Goal: Information Seeking & Learning: Compare options

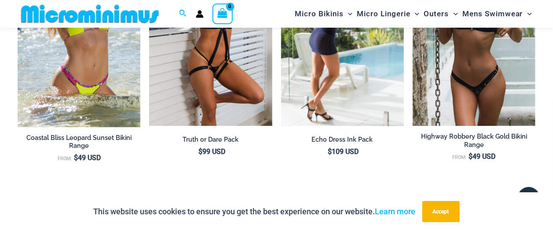
scroll to position [991, 0]
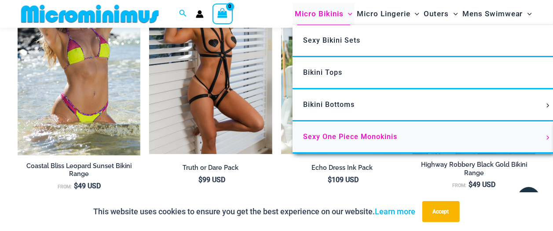
click at [344, 139] on span "Sexy One Piece Monokinis" at bounding box center [350, 136] width 94 height 8
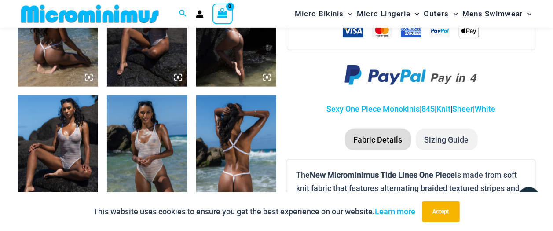
scroll to position [467, 0]
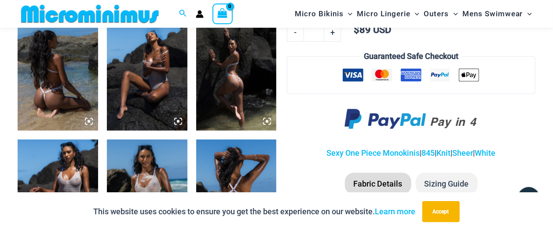
click at [59, 93] on img at bounding box center [58, 70] width 81 height 121
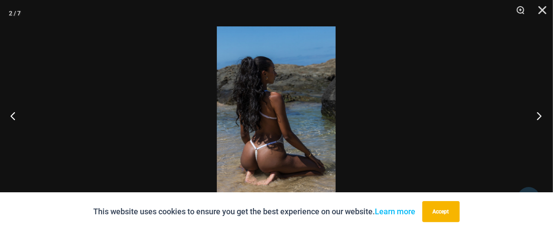
click at [539, 117] on button "Next" at bounding box center [536, 116] width 33 height 44
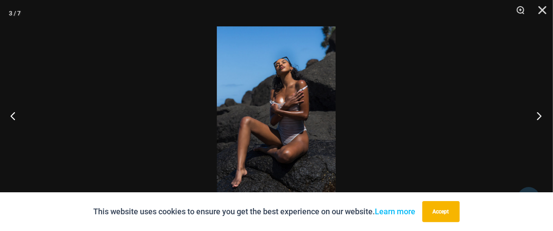
click at [540, 117] on button "Next" at bounding box center [536, 116] width 33 height 44
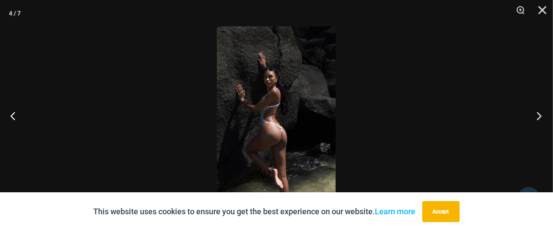
click at [540, 117] on button "Next" at bounding box center [536, 116] width 33 height 44
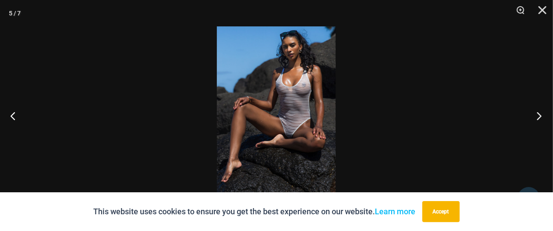
click at [540, 117] on button "Next" at bounding box center [536, 116] width 33 height 44
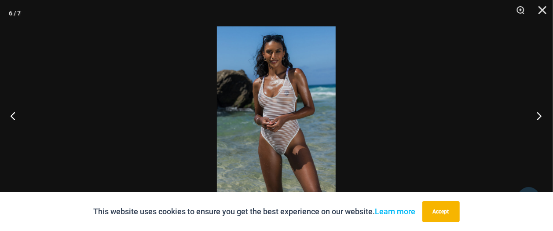
click at [540, 117] on button "Next" at bounding box center [536, 116] width 33 height 44
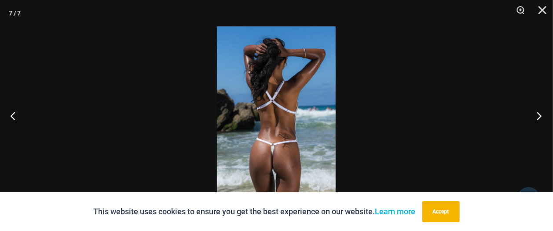
click at [540, 117] on button "Next" at bounding box center [536, 116] width 33 height 44
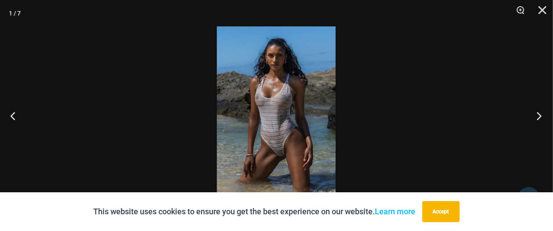
click at [540, 117] on button "Next" at bounding box center [536, 116] width 33 height 44
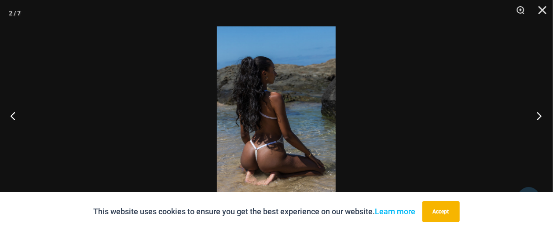
click at [540, 117] on button "Next" at bounding box center [536, 116] width 33 height 44
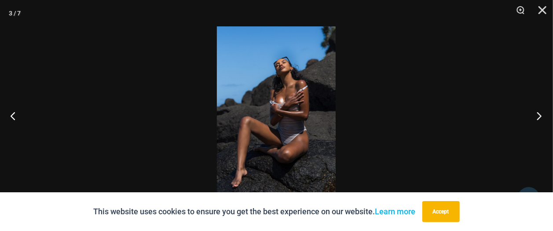
click at [540, 117] on button "Next" at bounding box center [536, 116] width 33 height 44
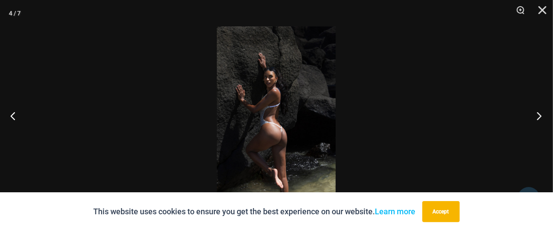
click at [540, 117] on button "Next" at bounding box center [536, 116] width 33 height 44
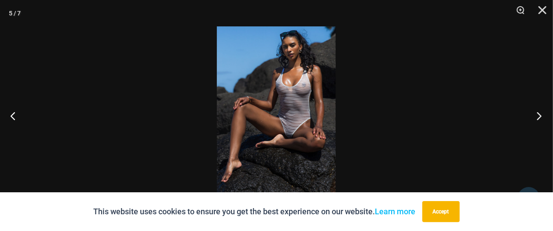
click at [540, 117] on button "Next" at bounding box center [536, 116] width 33 height 44
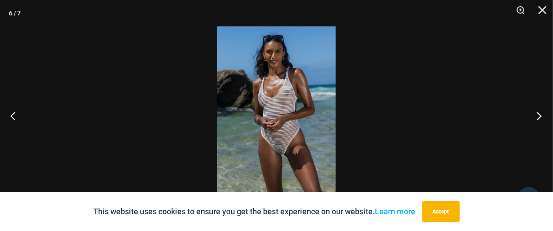
click at [540, 117] on button "Next" at bounding box center [536, 116] width 33 height 44
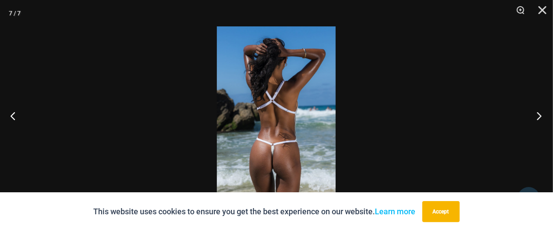
click at [540, 117] on button "Next" at bounding box center [536, 116] width 33 height 44
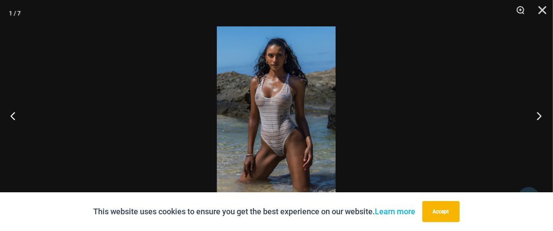
click at [540, 117] on button "Next" at bounding box center [536, 116] width 33 height 44
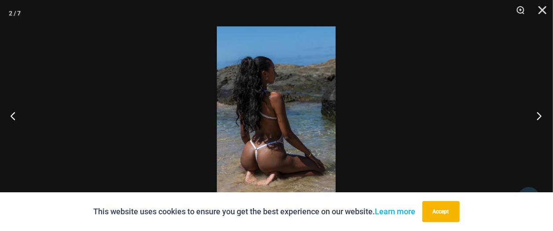
click at [539, 118] on button "Next" at bounding box center [536, 116] width 33 height 44
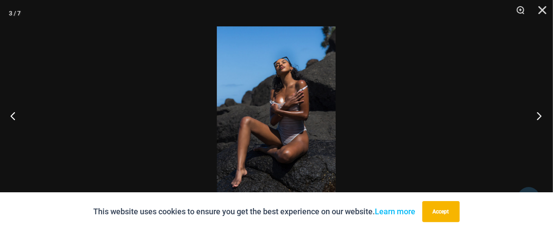
click at [539, 117] on button "Next" at bounding box center [536, 116] width 33 height 44
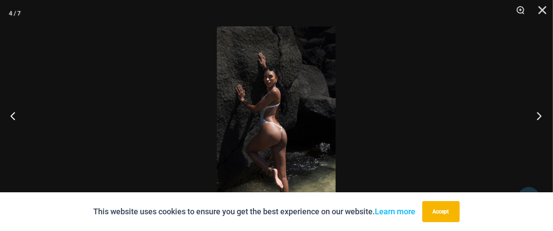
click at [539, 117] on button "Next" at bounding box center [536, 116] width 33 height 44
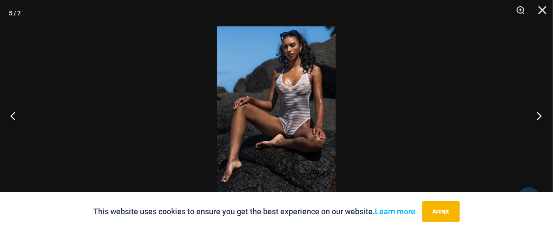
click at [539, 117] on button "Next" at bounding box center [536, 116] width 33 height 44
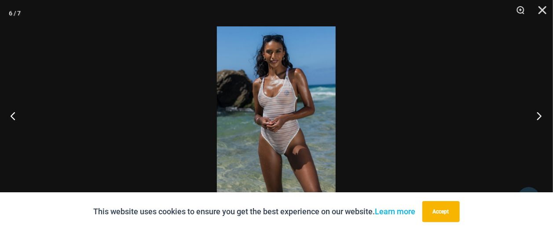
click at [539, 117] on button "Next" at bounding box center [536, 116] width 33 height 44
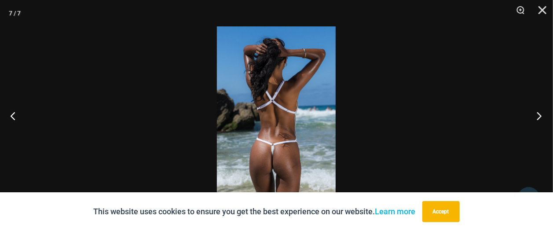
click at [539, 117] on button "Next" at bounding box center [536, 116] width 33 height 44
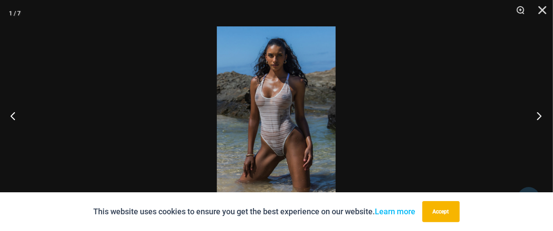
click at [539, 117] on button "Next" at bounding box center [536, 116] width 33 height 44
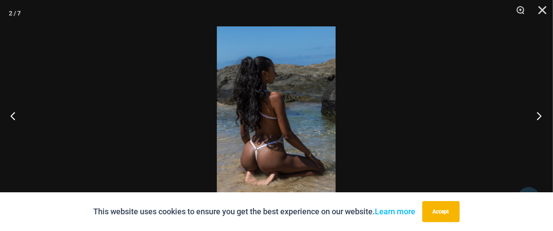
click at [539, 117] on button "Next" at bounding box center [536, 116] width 33 height 44
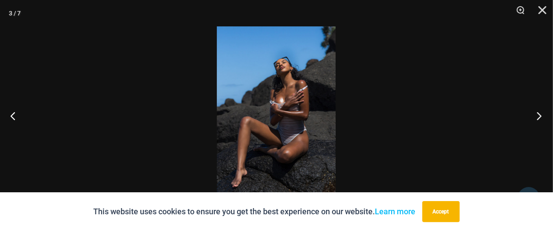
click at [539, 117] on button "Next" at bounding box center [536, 116] width 33 height 44
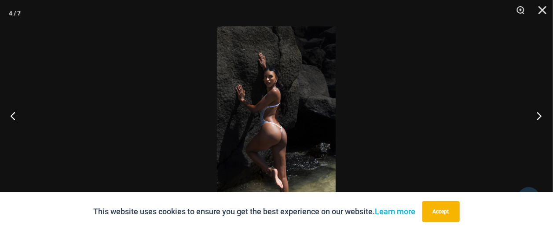
click at [539, 117] on button "Next" at bounding box center [536, 116] width 33 height 44
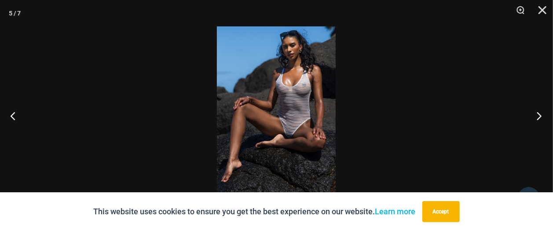
click at [539, 117] on button "Next" at bounding box center [536, 116] width 33 height 44
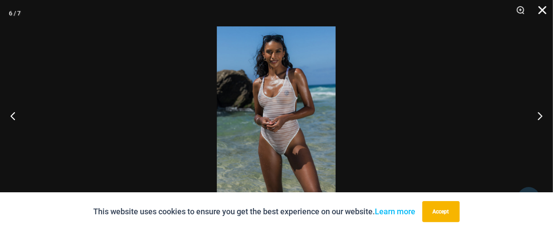
click at [541, 11] on button "Close" at bounding box center [539, 13] width 22 height 26
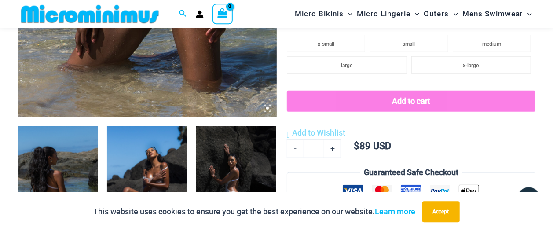
scroll to position [325, 0]
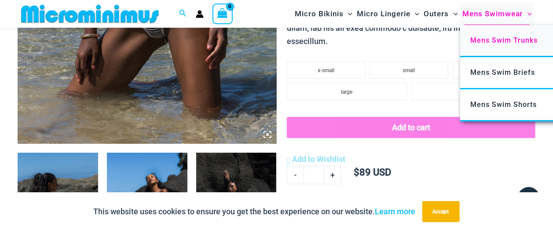
click at [512, 44] on span "Mens Swim Trunks" at bounding box center [504, 40] width 67 height 8
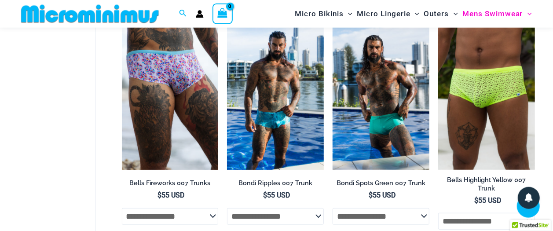
scroll to position [325, 0]
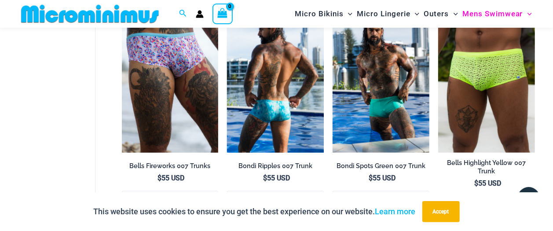
click at [272, 126] on img at bounding box center [275, 79] width 97 height 145
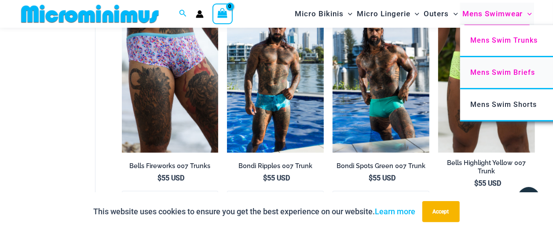
click at [504, 75] on span "Mens Swim Briefs" at bounding box center [503, 72] width 65 height 8
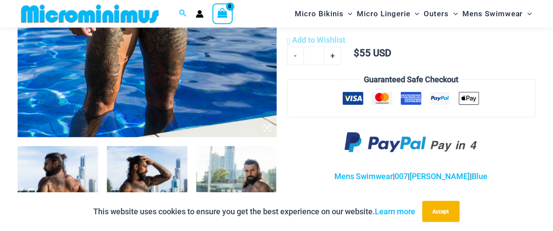
scroll to position [326, 0]
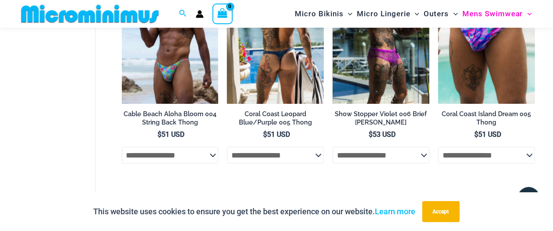
scroll to position [326, 0]
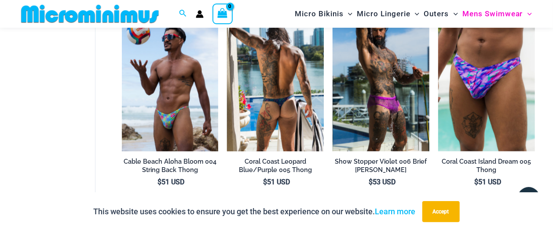
click at [272, 122] on img at bounding box center [275, 78] width 97 height 145
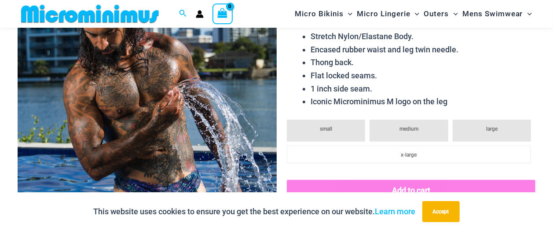
scroll to position [136, 0]
click at [183, 113] on img at bounding box center [147, 138] width 259 height 389
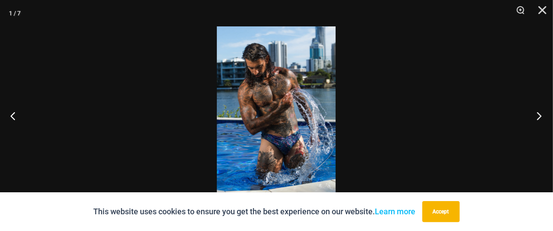
click at [542, 116] on button "Next" at bounding box center [536, 116] width 33 height 44
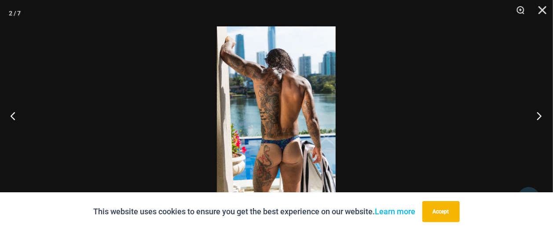
click at [542, 116] on button "Next" at bounding box center [536, 116] width 33 height 44
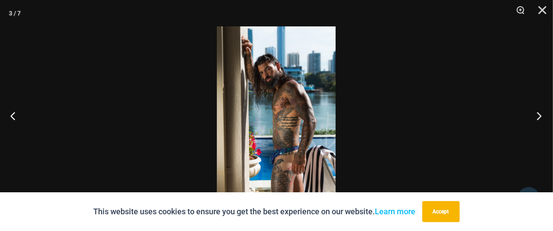
click at [542, 116] on button "Next" at bounding box center [536, 116] width 33 height 44
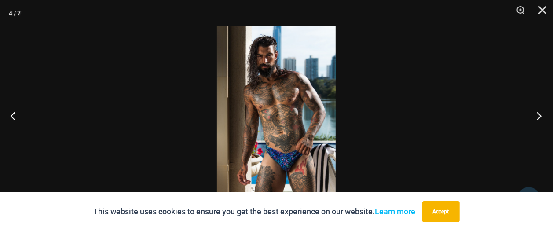
click at [542, 116] on button "Next" at bounding box center [536, 116] width 33 height 44
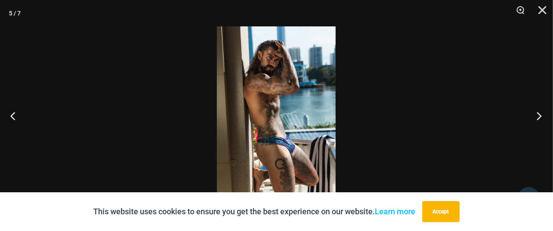
click at [542, 116] on button "Next" at bounding box center [536, 116] width 33 height 44
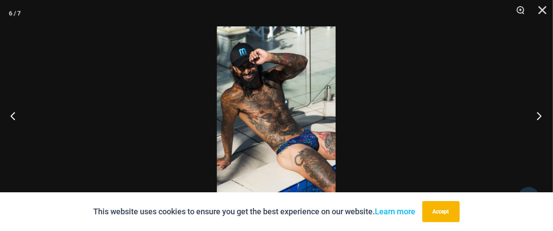
click at [542, 116] on button "Next" at bounding box center [536, 116] width 33 height 44
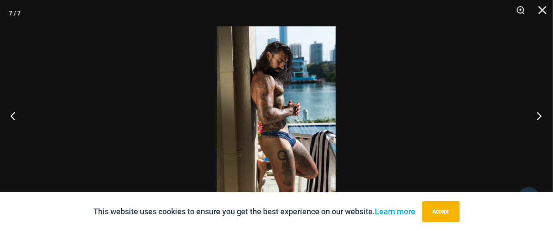
click at [542, 116] on button "Next" at bounding box center [536, 116] width 33 height 44
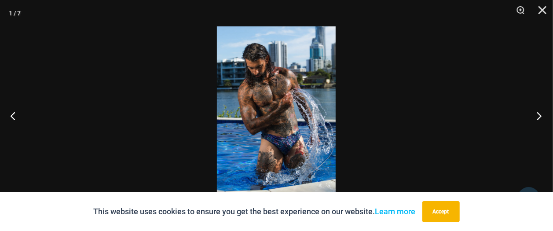
click at [542, 116] on button "Next" at bounding box center [536, 116] width 33 height 44
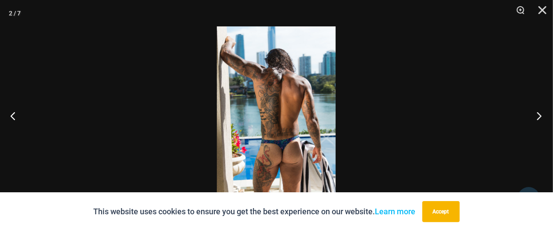
click at [542, 116] on button "Next" at bounding box center [536, 116] width 33 height 44
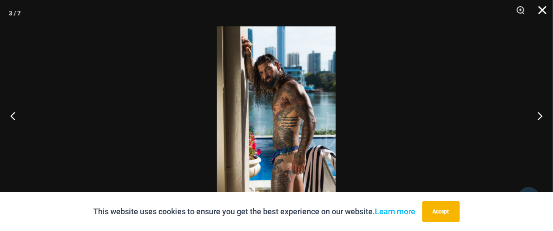
click at [545, 11] on button "Close" at bounding box center [539, 13] width 22 height 26
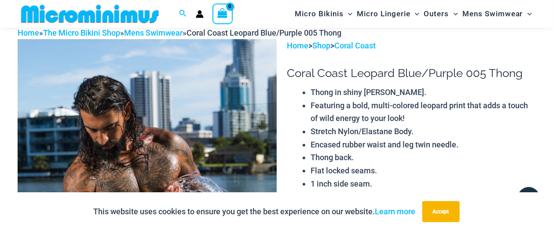
scroll to position [0, 0]
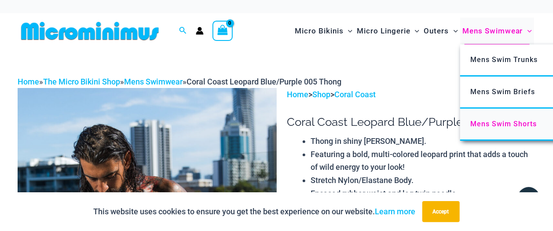
click at [509, 123] on span "Mens Swim Shorts" at bounding box center [504, 124] width 66 height 8
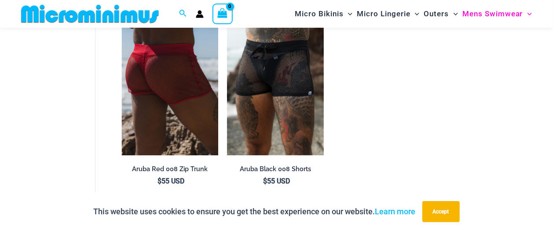
scroll to position [40, 0]
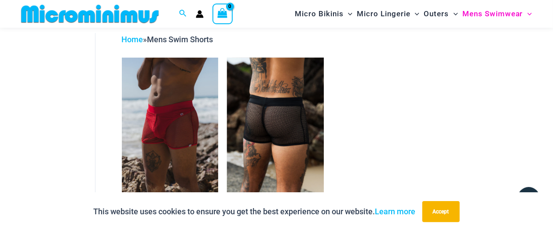
click at [271, 129] on img at bounding box center [275, 130] width 97 height 145
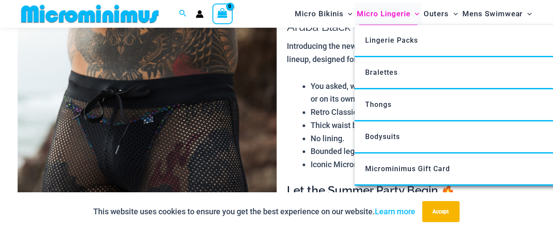
scroll to position [87, 0]
click at [380, 105] on span "Thongs" at bounding box center [378, 104] width 26 height 8
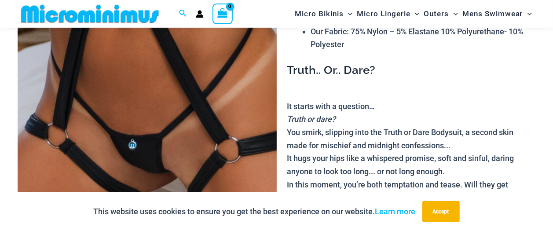
scroll to position [136, 0]
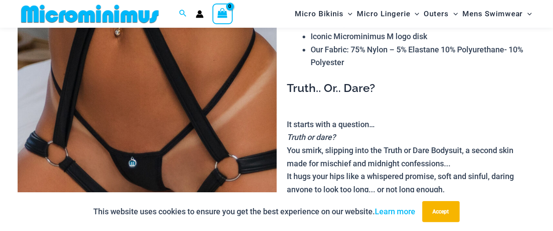
click at [200, 136] on img at bounding box center [147, 138] width 259 height 389
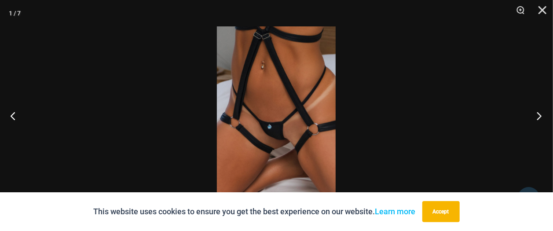
click at [538, 118] on button "Next" at bounding box center [536, 116] width 33 height 44
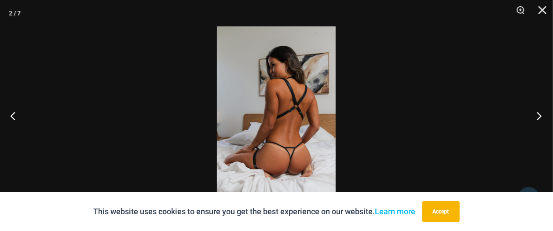
click at [538, 118] on button "Next" at bounding box center [536, 116] width 33 height 44
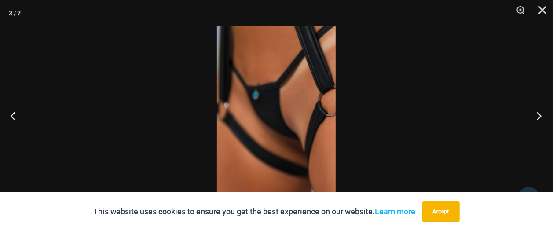
click at [538, 118] on button "Next" at bounding box center [536, 116] width 33 height 44
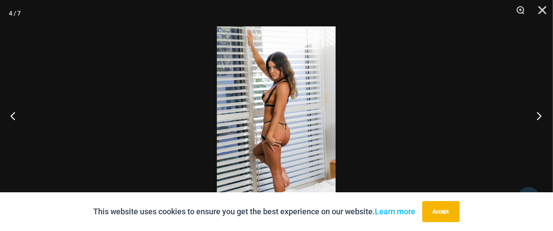
click at [538, 118] on button "Next" at bounding box center [536, 116] width 33 height 44
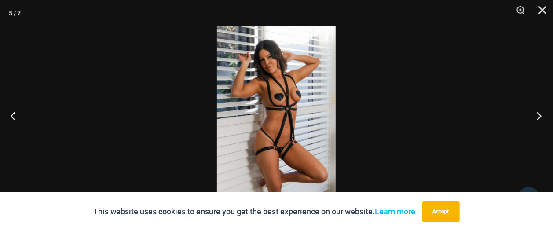
click at [538, 118] on button "Next" at bounding box center [536, 116] width 33 height 44
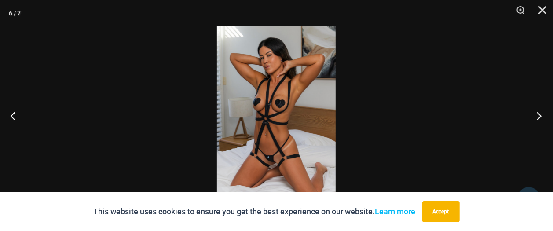
click at [538, 118] on button "Next" at bounding box center [536, 116] width 33 height 44
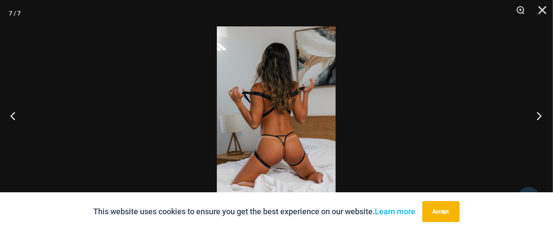
click at [538, 118] on button "Next" at bounding box center [536, 116] width 33 height 44
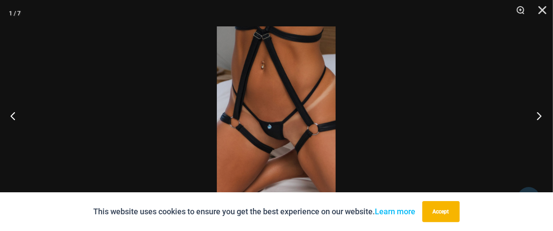
click at [538, 118] on button "Next" at bounding box center [536, 116] width 33 height 44
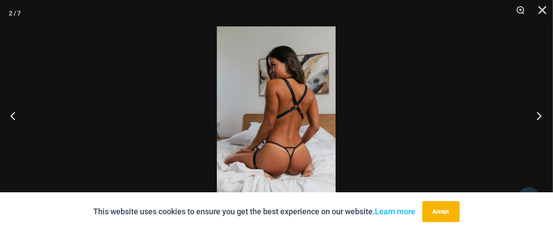
click at [538, 118] on button "Next" at bounding box center [536, 116] width 33 height 44
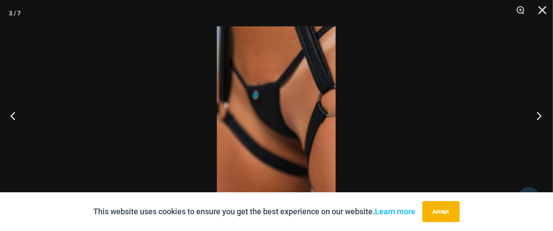
click at [538, 118] on button "Next" at bounding box center [536, 116] width 33 height 44
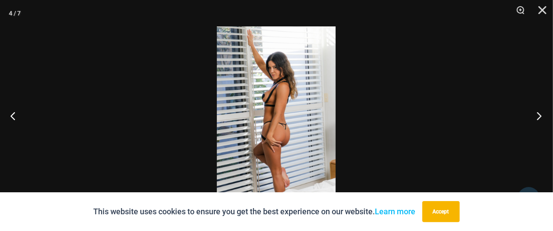
click at [538, 118] on button "Next" at bounding box center [536, 116] width 33 height 44
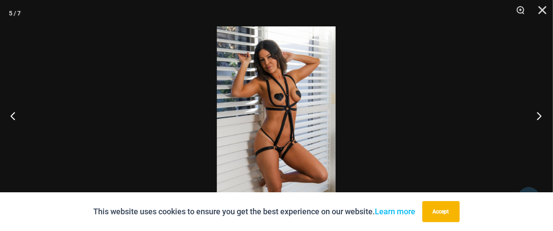
click at [538, 118] on button "Next" at bounding box center [536, 116] width 33 height 44
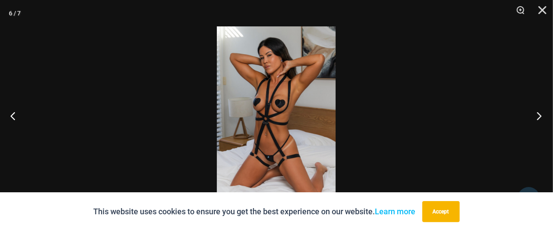
click at [538, 118] on button "Next" at bounding box center [536, 116] width 33 height 44
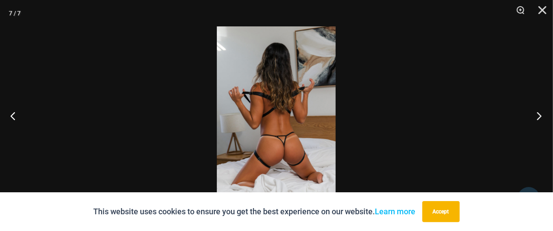
click at [538, 118] on button "Next" at bounding box center [536, 116] width 33 height 44
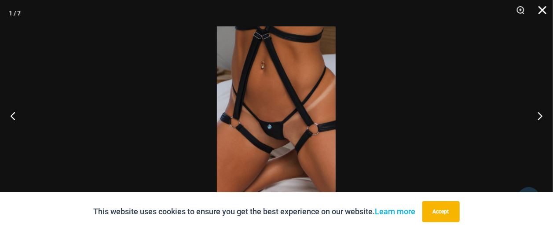
click at [543, 12] on button "Close" at bounding box center [539, 13] width 22 height 26
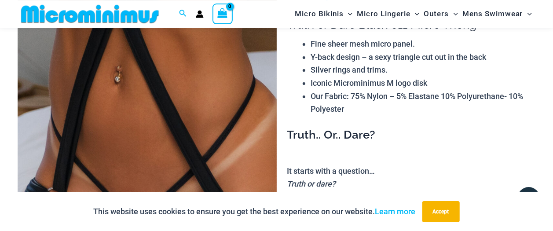
scroll to position [88, 0]
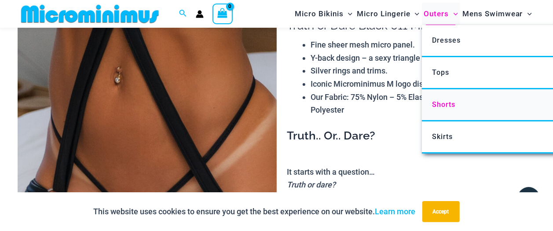
click at [451, 107] on span "Shorts" at bounding box center [443, 104] width 23 height 8
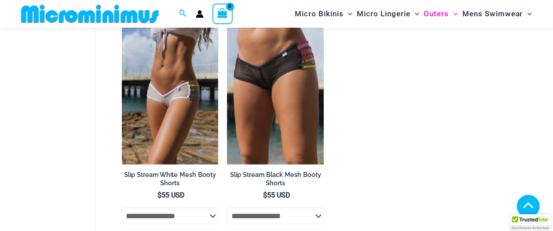
scroll to position [326, 0]
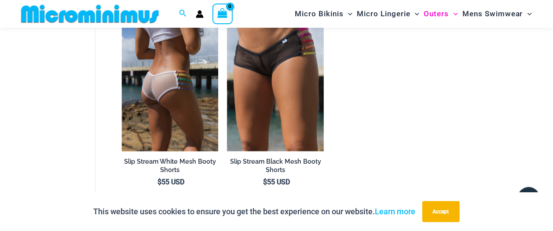
click at [167, 116] on img at bounding box center [170, 78] width 97 height 145
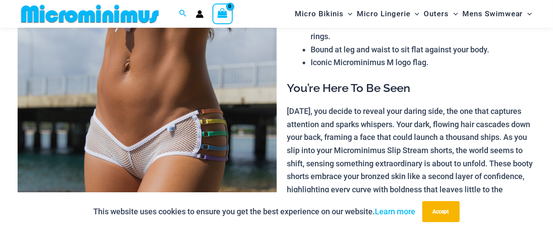
scroll to position [136, 0]
click at [190, 133] on img at bounding box center [147, 138] width 259 height 389
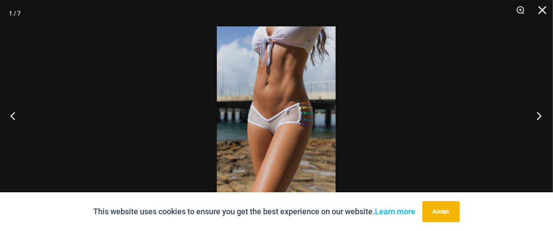
click at [543, 115] on button "Next" at bounding box center [536, 116] width 33 height 44
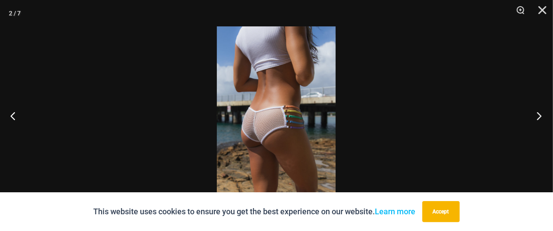
click at [543, 115] on button "Next" at bounding box center [536, 116] width 33 height 44
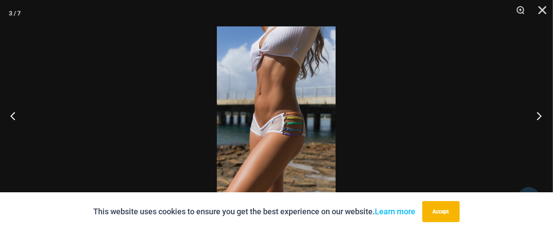
click at [543, 115] on button "Next" at bounding box center [536, 116] width 33 height 44
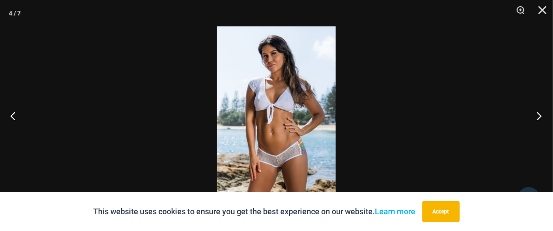
click at [543, 115] on button "Next" at bounding box center [536, 116] width 33 height 44
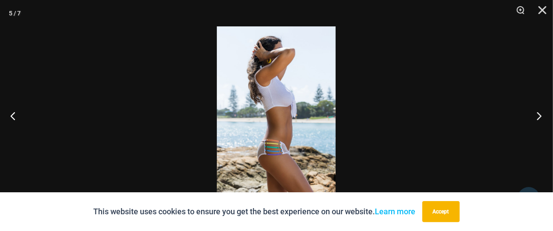
click at [543, 115] on button "Next" at bounding box center [536, 116] width 33 height 44
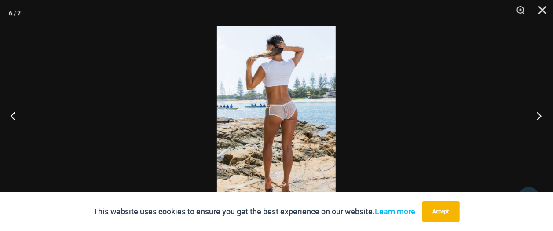
click at [543, 115] on button "Next" at bounding box center [536, 116] width 33 height 44
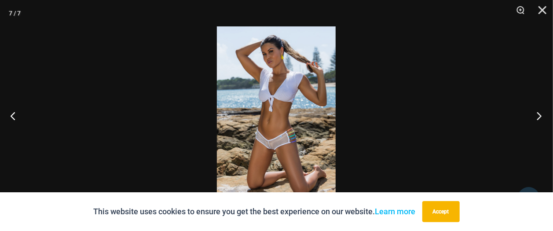
click at [543, 115] on button "Next" at bounding box center [536, 116] width 33 height 44
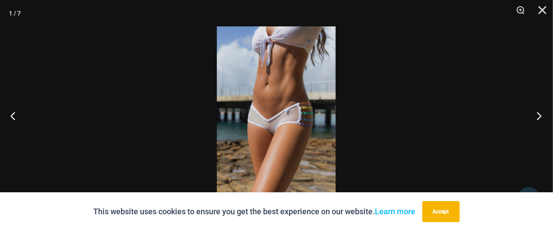
click at [543, 115] on button "Next" at bounding box center [536, 116] width 33 height 44
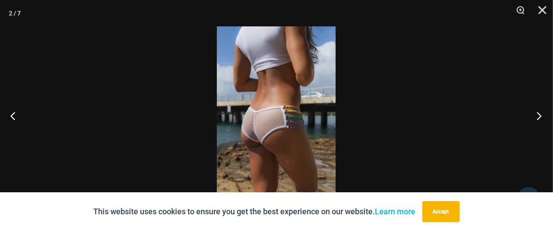
click at [543, 115] on button "Next" at bounding box center [536, 116] width 33 height 44
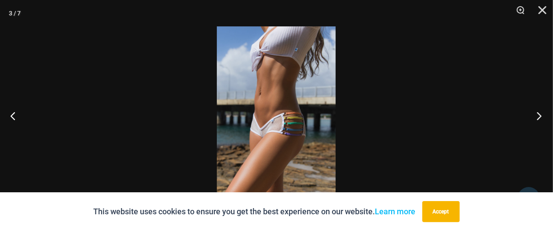
click at [536, 117] on button "Next" at bounding box center [536, 116] width 33 height 44
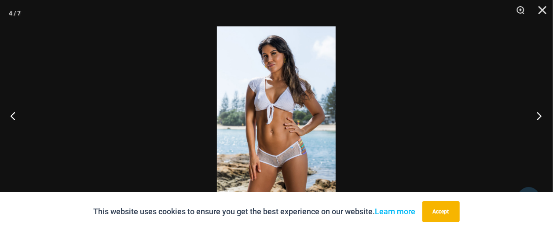
click at [536, 117] on button "Next" at bounding box center [536, 116] width 33 height 44
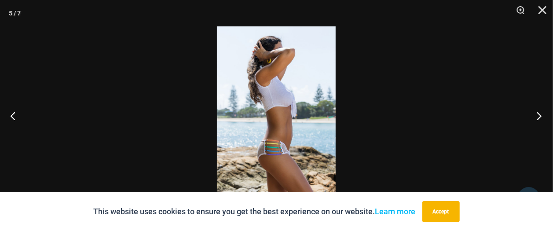
click at [536, 117] on button "Next" at bounding box center [536, 116] width 33 height 44
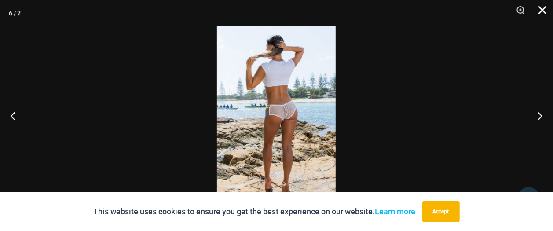
click at [538, 11] on button "Close" at bounding box center [539, 13] width 22 height 26
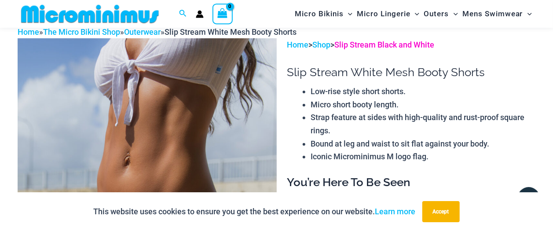
scroll to position [41, 0]
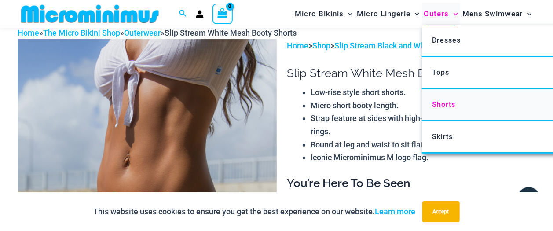
click at [454, 107] on span "Shorts" at bounding box center [443, 104] width 23 height 8
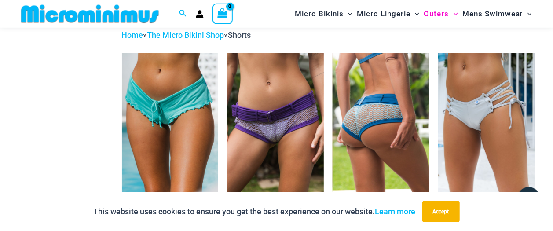
scroll to position [41, 0]
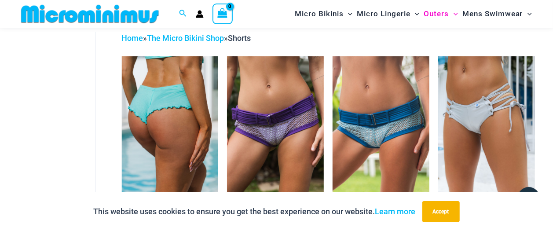
click at [167, 141] on img at bounding box center [170, 128] width 97 height 145
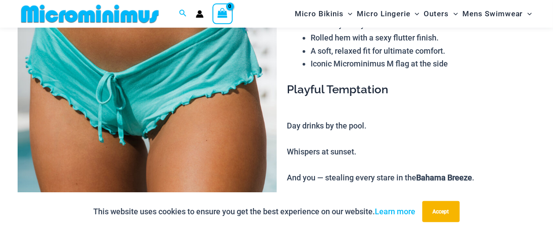
scroll to position [135, 0]
click at [245, 108] on img at bounding box center [147, 139] width 259 height 389
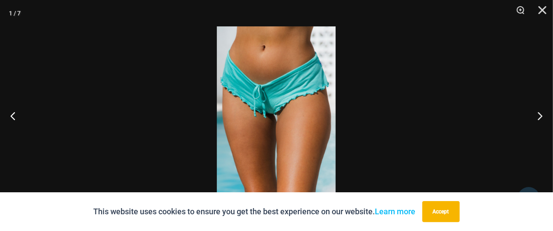
click at [257, 104] on img at bounding box center [276, 115] width 119 height 178
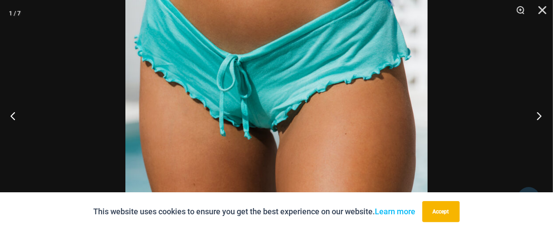
click at [539, 113] on button "Next" at bounding box center [536, 116] width 33 height 44
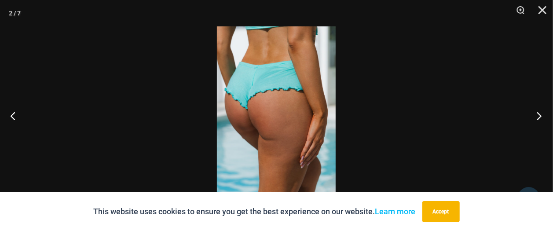
click at [539, 113] on button "Next" at bounding box center [536, 116] width 33 height 44
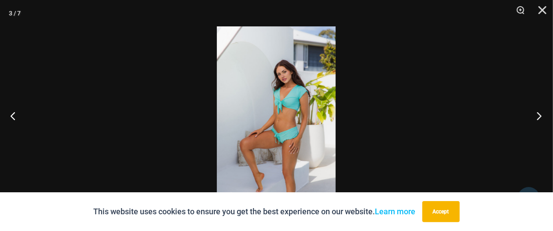
click at [539, 113] on button "Next" at bounding box center [536, 116] width 33 height 44
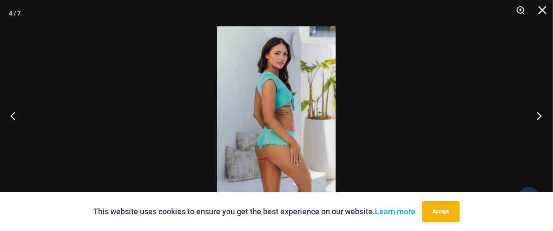
click at [539, 113] on button "Next" at bounding box center [536, 116] width 33 height 44
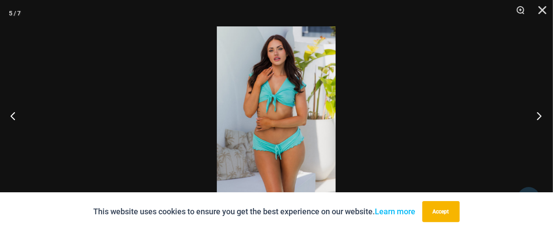
click at [539, 113] on button "Next" at bounding box center [536, 116] width 33 height 44
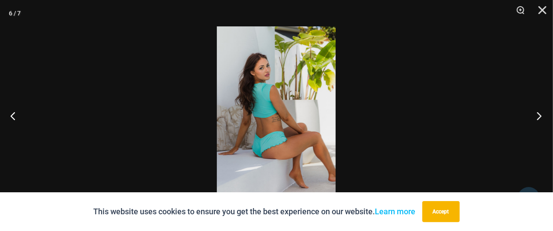
click at [539, 113] on button "Next" at bounding box center [536, 116] width 33 height 44
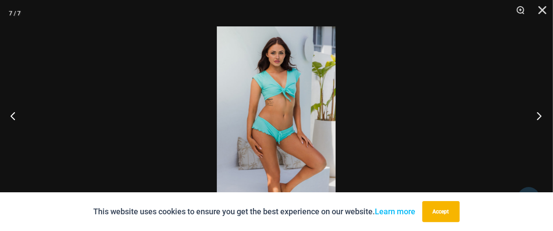
click at [540, 114] on button "Next" at bounding box center [536, 116] width 33 height 44
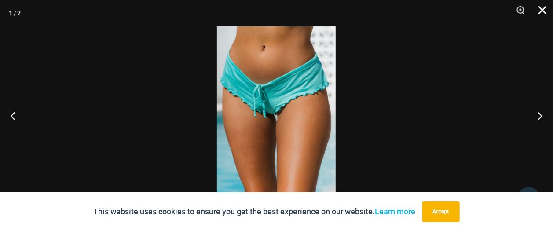
click at [540, 12] on button "Close" at bounding box center [539, 13] width 22 height 26
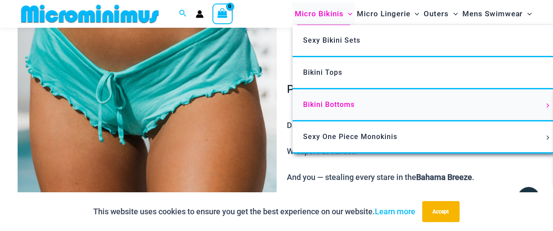
click at [351, 103] on span "Bikini Bottoms" at bounding box center [328, 104] width 51 height 8
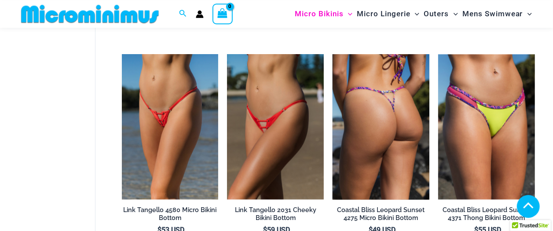
scroll to position [943, 0]
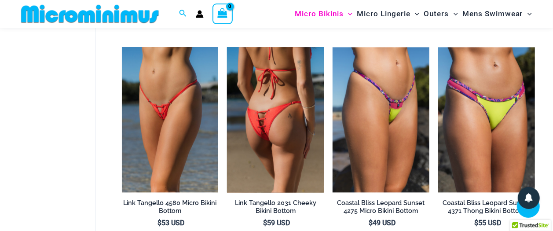
click at [261, 147] on img at bounding box center [275, 119] width 97 height 145
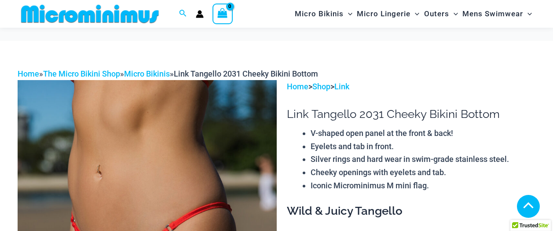
scroll to position [136, 0]
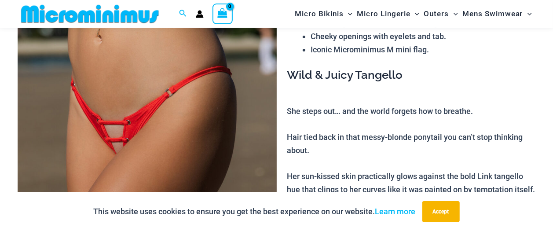
click at [217, 135] on img at bounding box center [147, 138] width 259 height 389
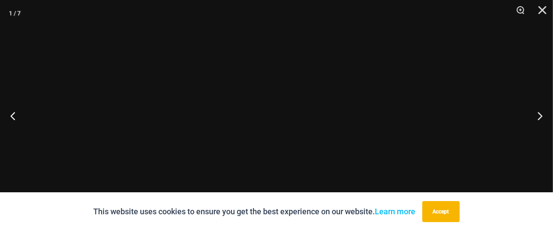
click at [217, 135] on div at bounding box center [276, 115] width 553 height 231
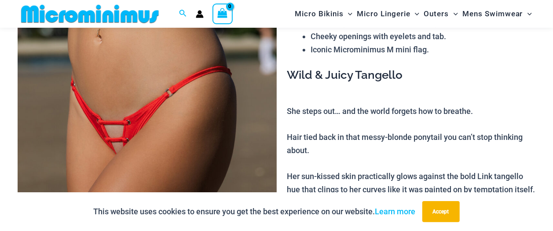
click at [243, 130] on img at bounding box center [147, 138] width 259 height 389
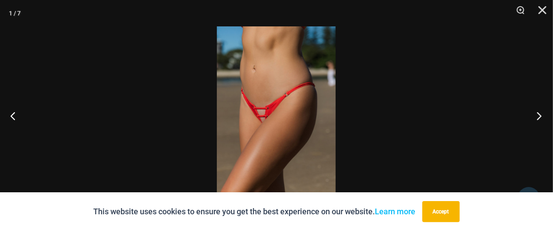
click at [542, 117] on button "Next" at bounding box center [536, 116] width 33 height 44
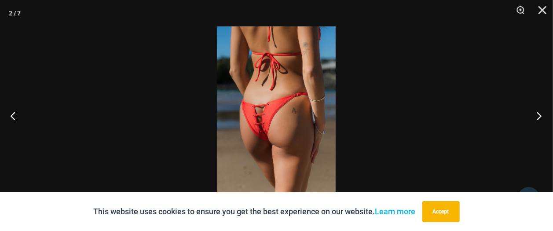
click at [542, 117] on button "Next" at bounding box center [536, 116] width 33 height 44
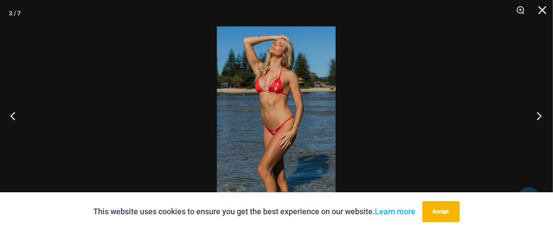
click at [542, 117] on button "Next" at bounding box center [536, 116] width 33 height 44
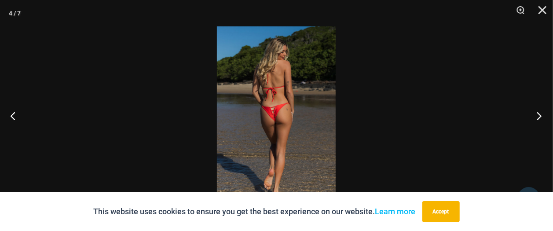
click at [542, 117] on button "Next" at bounding box center [536, 116] width 33 height 44
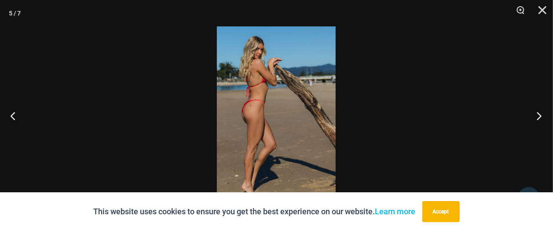
click at [542, 117] on button "Next" at bounding box center [536, 116] width 33 height 44
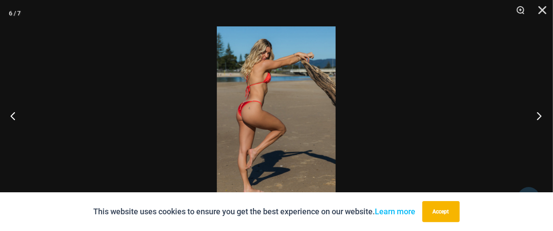
click at [542, 117] on button "Next" at bounding box center [536, 116] width 33 height 44
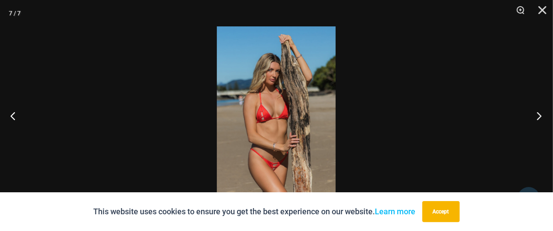
click at [542, 117] on button "Next" at bounding box center [536, 116] width 33 height 44
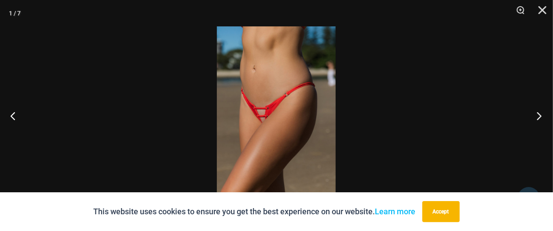
click at [542, 117] on button "Next" at bounding box center [536, 116] width 33 height 44
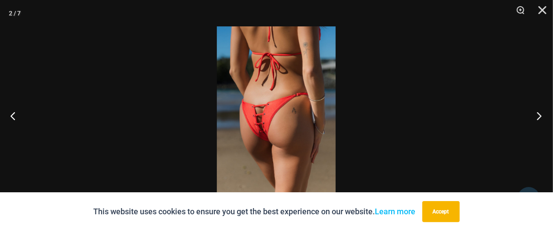
click at [542, 117] on button "Next" at bounding box center [536, 116] width 33 height 44
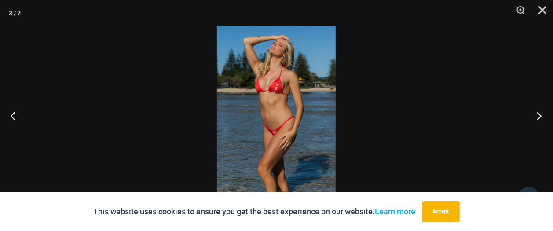
click at [542, 117] on button "Next" at bounding box center [536, 116] width 33 height 44
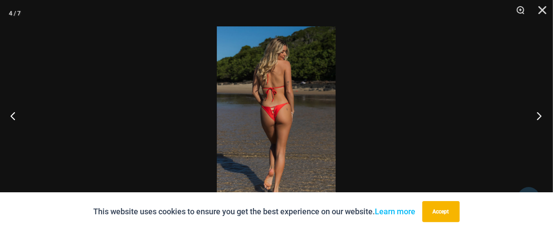
click at [542, 117] on button "Next" at bounding box center [536, 116] width 33 height 44
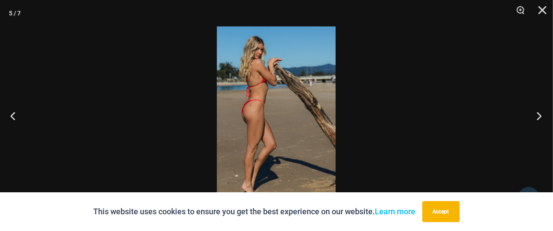
click at [542, 117] on button "Next" at bounding box center [536, 116] width 33 height 44
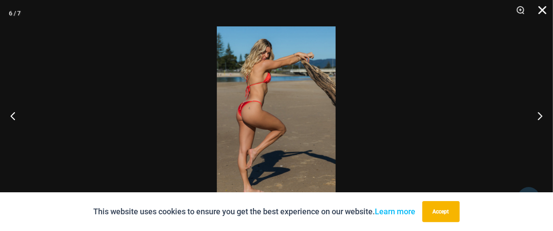
click at [541, 13] on button "Close" at bounding box center [539, 13] width 22 height 26
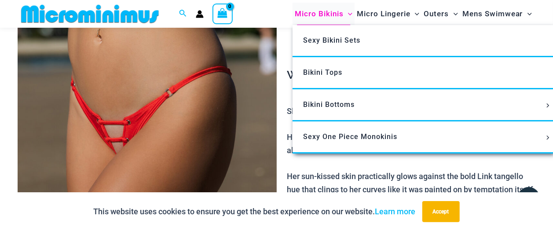
click at [315, 15] on span "Micro Bikinis" at bounding box center [319, 14] width 49 height 22
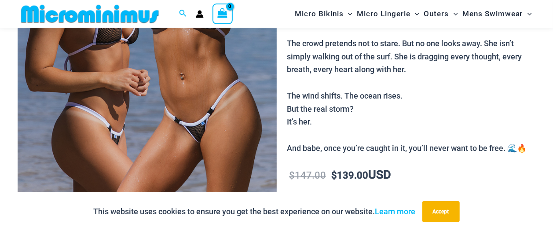
scroll to position [231, 0]
click at [215, 132] on div at bounding box center [276, 115] width 553 height 231
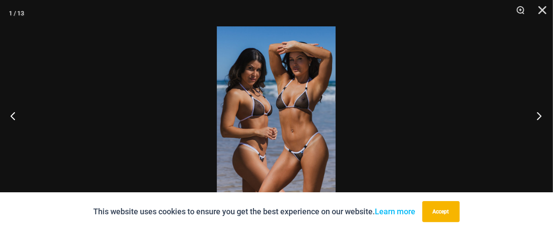
click at [540, 119] on button "Next" at bounding box center [536, 116] width 33 height 44
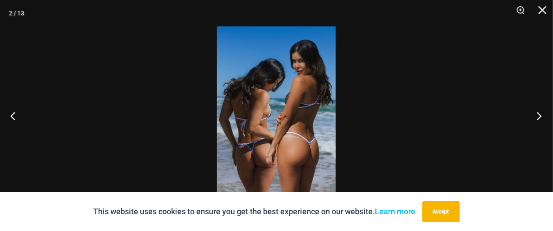
click at [540, 119] on button "Next" at bounding box center [536, 116] width 33 height 44
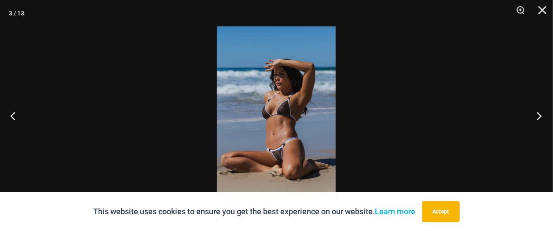
click at [540, 119] on button "Next" at bounding box center [536, 116] width 33 height 44
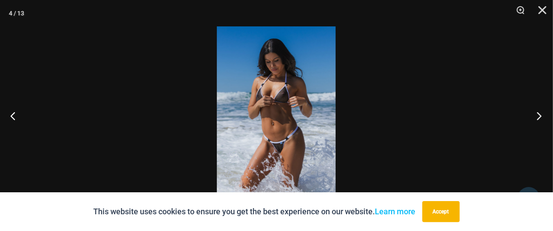
click at [540, 119] on button "Next" at bounding box center [536, 116] width 33 height 44
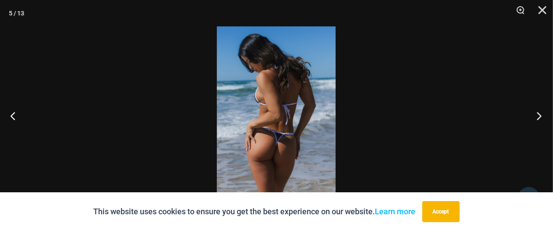
click at [540, 119] on button "Next" at bounding box center [536, 116] width 33 height 44
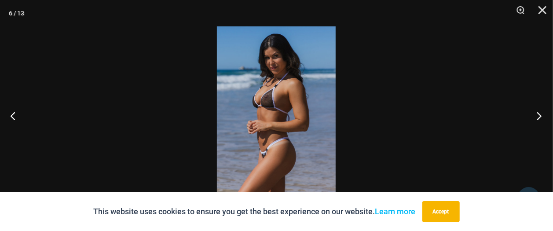
click at [540, 119] on button "Next" at bounding box center [536, 116] width 33 height 44
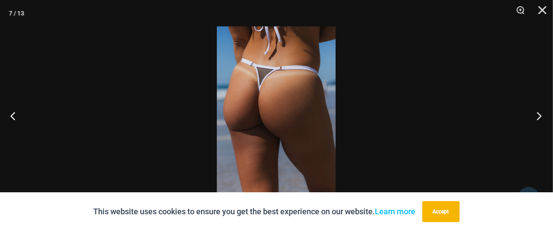
click at [540, 119] on button "Next" at bounding box center [536, 116] width 33 height 44
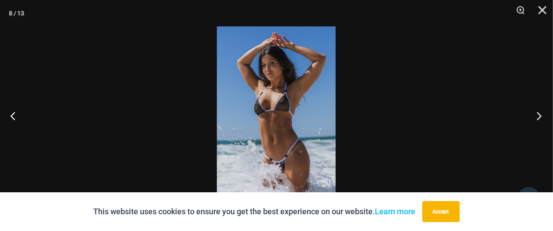
click at [540, 119] on button "Next" at bounding box center [536, 116] width 33 height 44
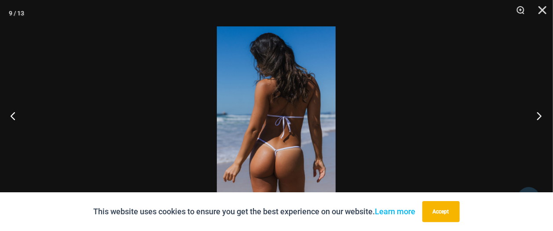
click at [540, 119] on button "Next" at bounding box center [536, 116] width 33 height 44
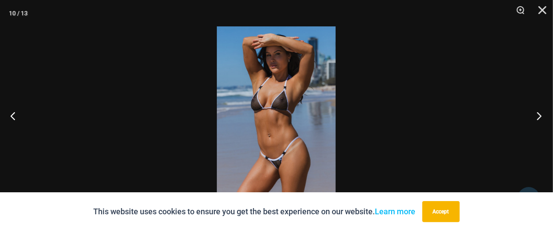
click at [540, 119] on button "Next" at bounding box center [536, 116] width 33 height 44
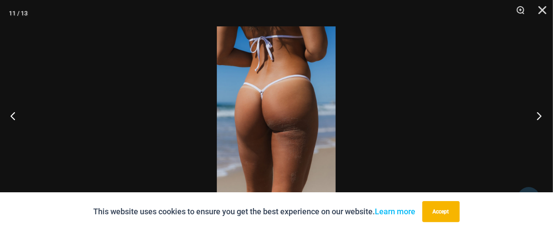
click at [540, 119] on button "Next" at bounding box center [536, 116] width 33 height 44
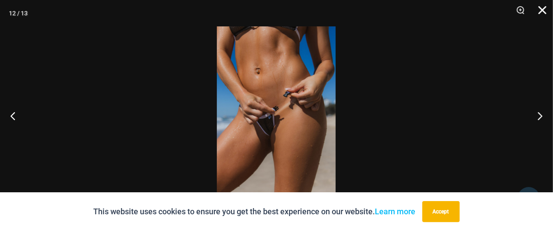
click at [545, 15] on button "Close" at bounding box center [539, 13] width 22 height 26
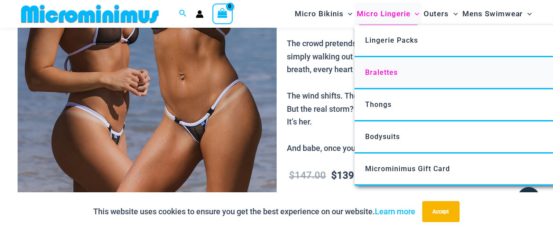
click at [392, 73] on span "Bralettes" at bounding box center [381, 72] width 33 height 8
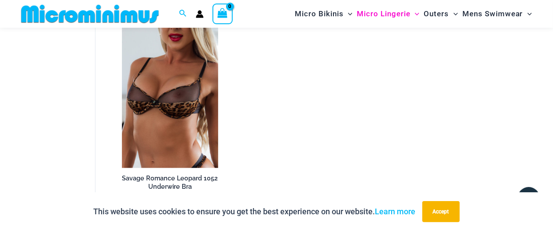
scroll to position [516, 0]
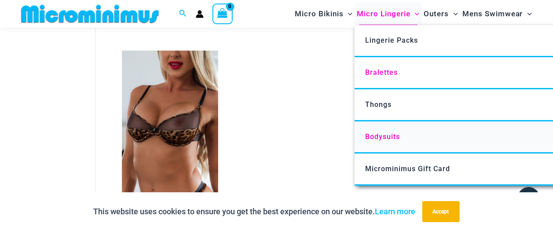
click at [395, 137] on span "Bodysuits" at bounding box center [382, 136] width 35 height 8
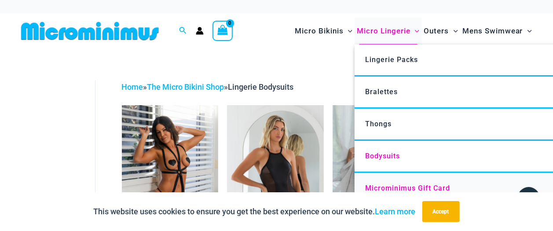
click at [417, 191] on span "Microminimus Gift Card" at bounding box center [407, 188] width 85 height 8
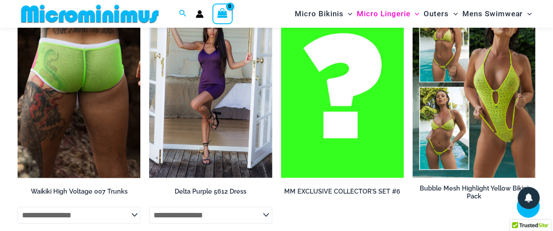
scroll to position [1324, 0]
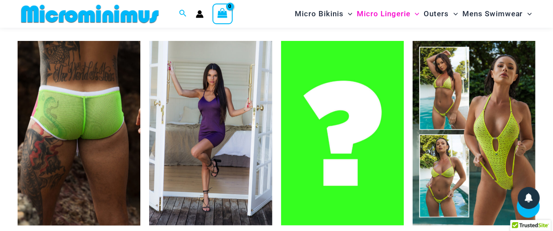
click at [89, 151] on img at bounding box center [79, 133] width 123 height 184
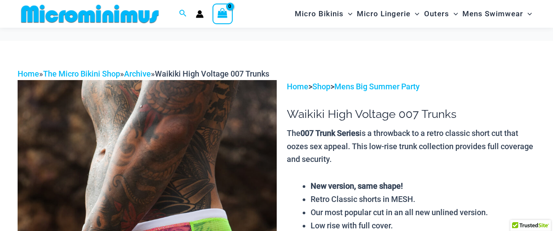
scroll to position [88, 0]
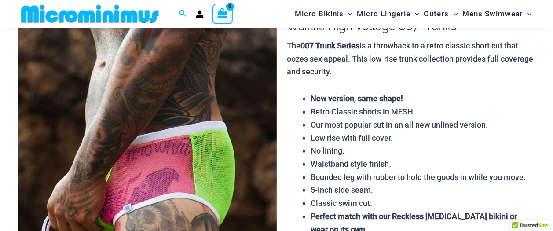
click at [195, 147] on img at bounding box center [147, 187] width 259 height 389
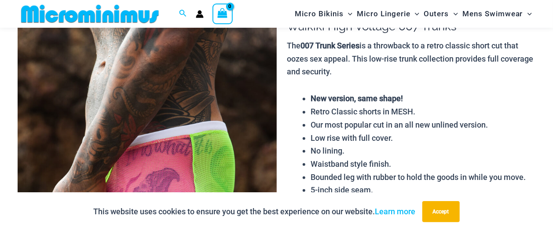
click at [199, 145] on img at bounding box center [147, 187] width 259 height 389
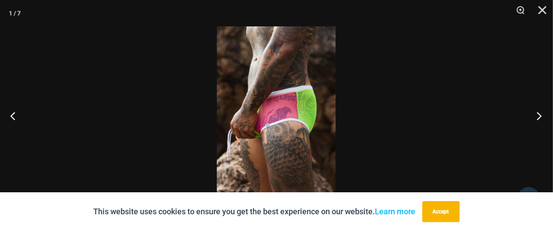
click at [540, 117] on button "Next" at bounding box center [536, 116] width 33 height 44
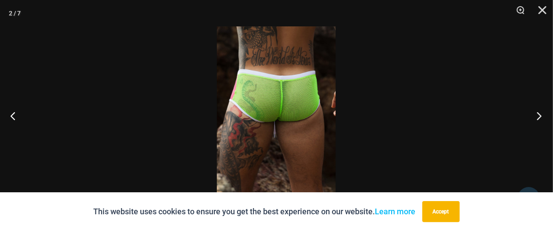
click at [540, 117] on button "Next" at bounding box center [536, 116] width 33 height 44
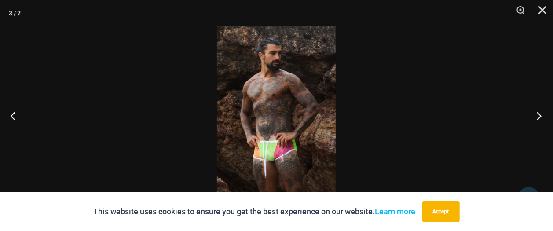
click at [540, 117] on button "Next" at bounding box center [536, 116] width 33 height 44
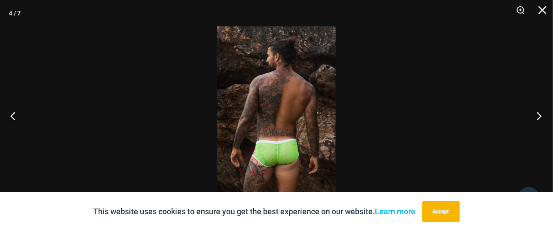
click at [540, 117] on button "Next" at bounding box center [536, 116] width 33 height 44
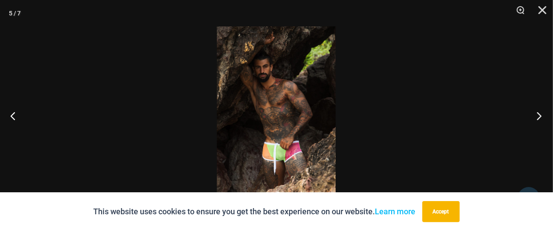
click at [540, 117] on button "Next" at bounding box center [536, 116] width 33 height 44
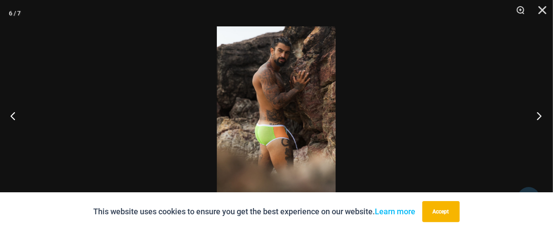
click at [540, 117] on button "Next" at bounding box center [536, 116] width 33 height 44
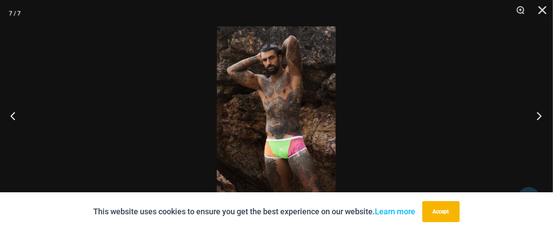
click at [540, 117] on button "Next" at bounding box center [536, 116] width 33 height 44
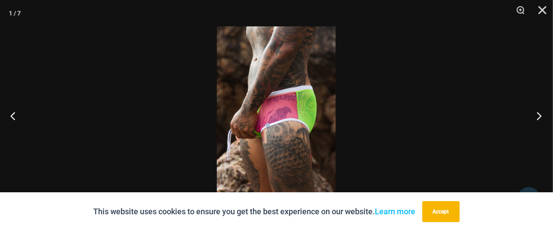
click at [540, 117] on button "Next" at bounding box center [536, 116] width 33 height 44
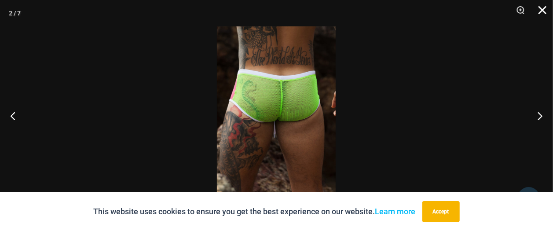
click at [544, 12] on button "Close" at bounding box center [539, 13] width 22 height 26
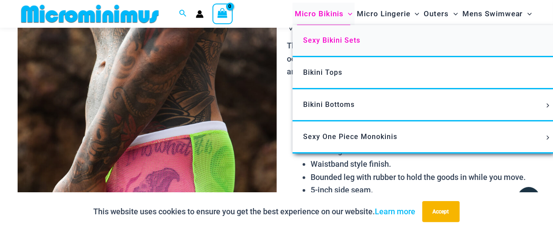
click at [318, 38] on span "Sexy Bikini Sets" at bounding box center [331, 40] width 57 height 8
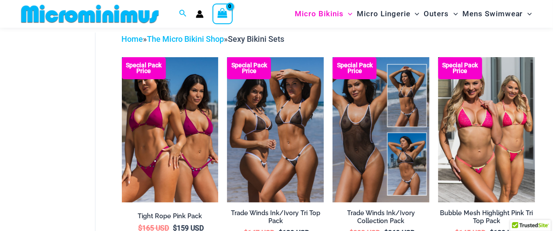
scroll to position [40, 0]
